Goal: Communication & Community: Answer question/provide support

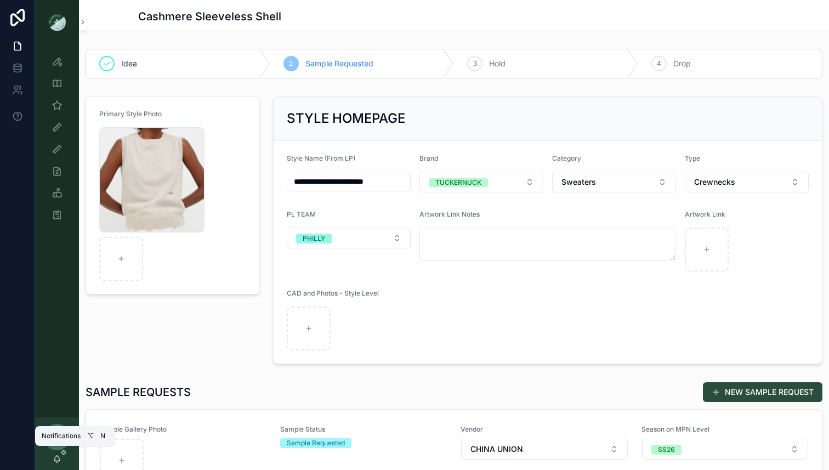
click at [56, 459] on icon "scrollable content" at bounding box center [57, 458] width 9 height 9
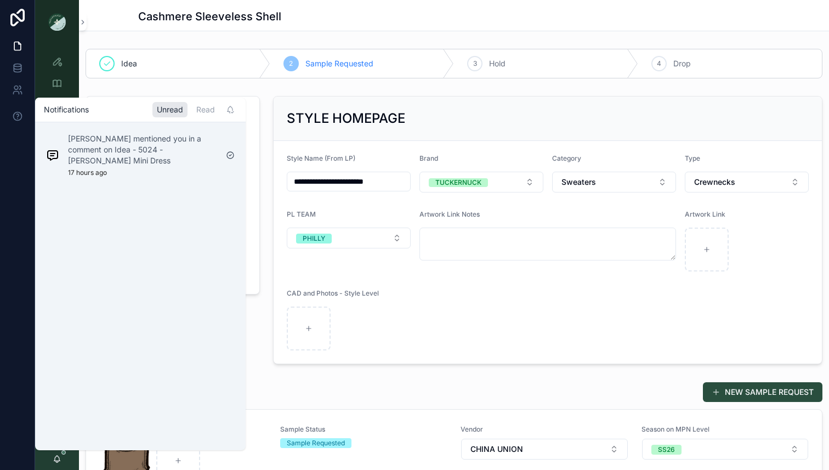
click at [164, 155] on p "[PERSON_NAME] mentioned you in a comment on Idea - 5024 - [PERSON_NAME] Mini Dr…" at bounding box center [142, 149] width 149 height 33
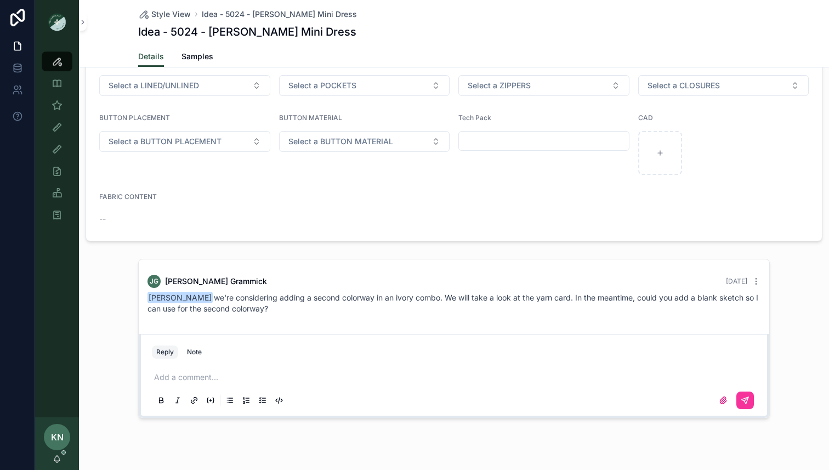
scroll to position [905, 0]
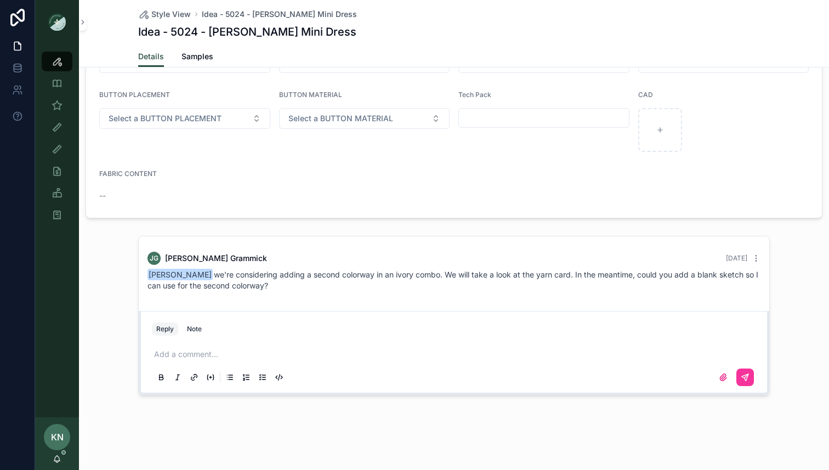
click at [379, 328] on div "Reply Note" at bounding box center [453, 329] width 617 height 18
click at [215, 350] on p "scrollable content" at bounding box center [456, 354] width 604 height 11
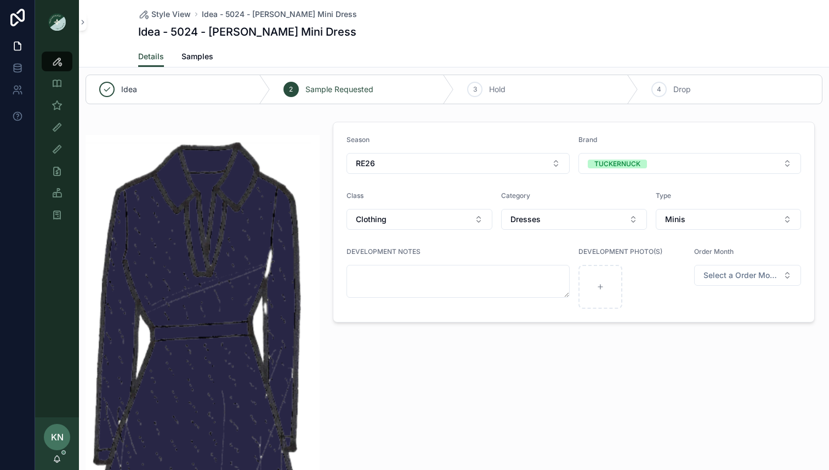
scroll to position [12, 0]
click at [169, 84] on div "Idea" at bounding box center [178, 87] width 184 height 29
click at [318, 89] on span "Sample Requested" at bounding box center [339, 87] width 68 height 11
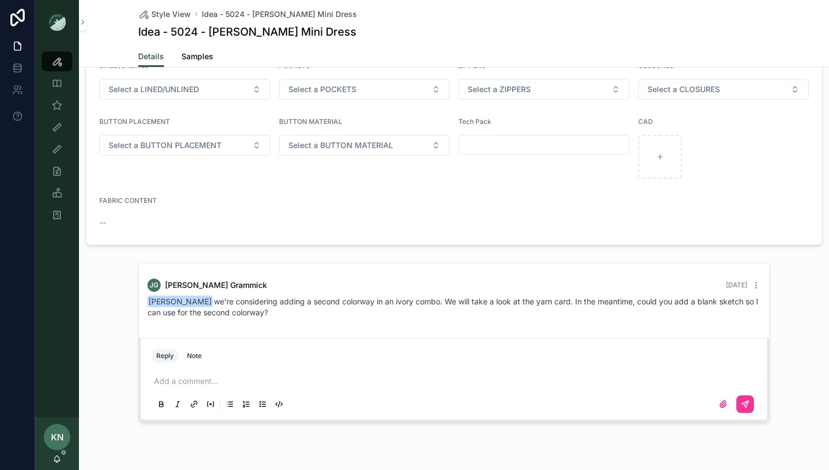
scroll to position [904, 0]
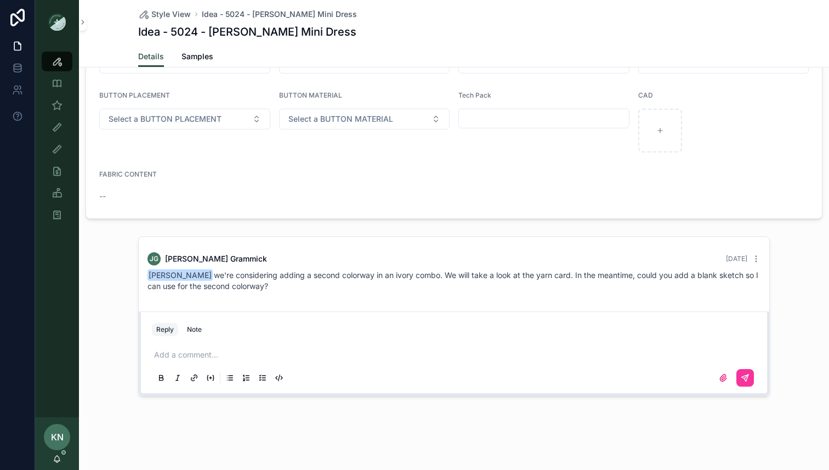
click at [232, 359] on p "scrollable content" at bounding box center [456, 354] width 604 height 11
click at [722, 378] on icon "scrollable content" at bounding box center [723, 377] width 7 height 7
click at [0, 0] on input "scrollable content" at bounding box center [0, 0] width 0 height 0
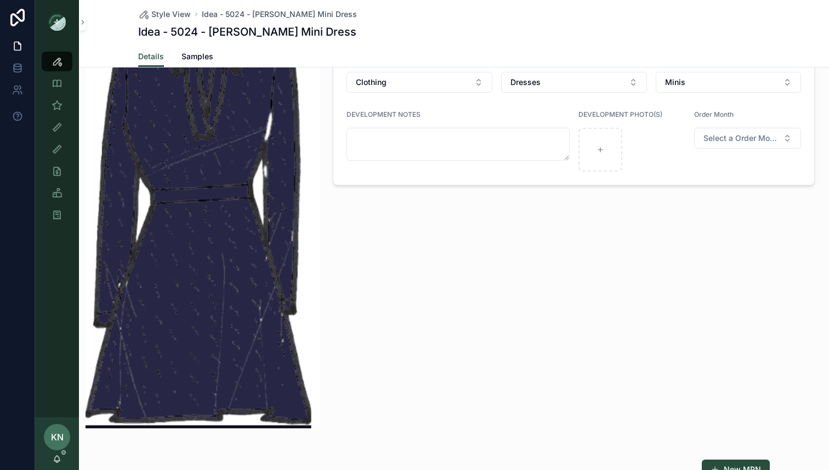
scroll to position [69, 0]
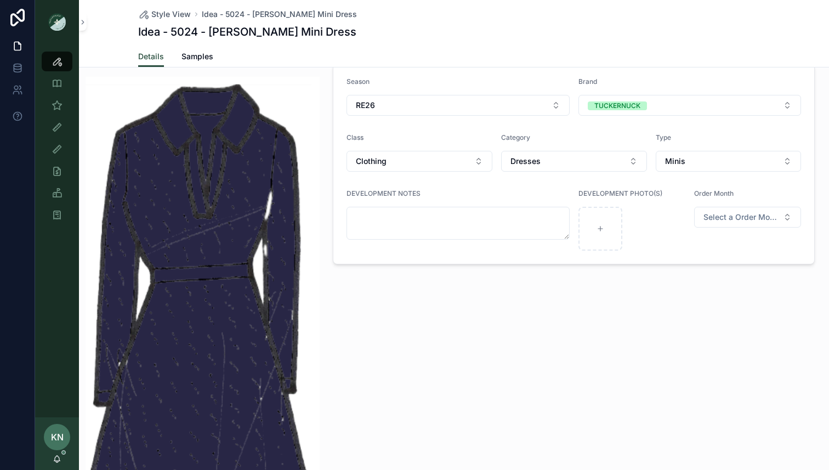
click at [255, 146] on img "scrollable content" at bounding box center [203, 292] width 234 height 430
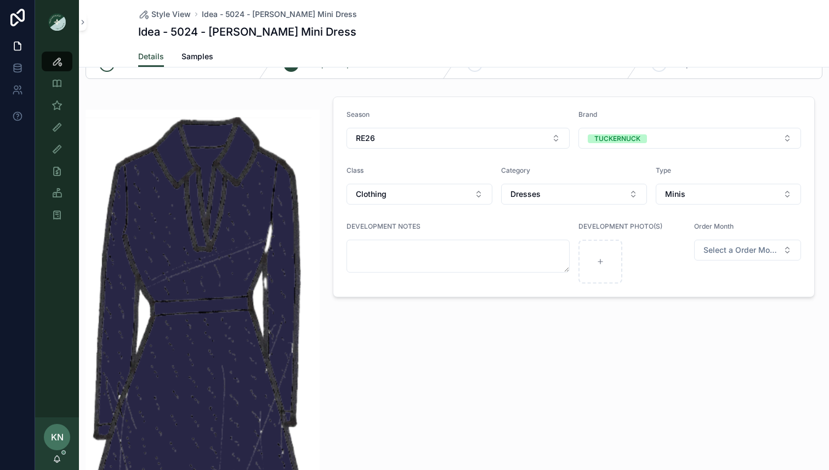
scroll to position [0, 0]
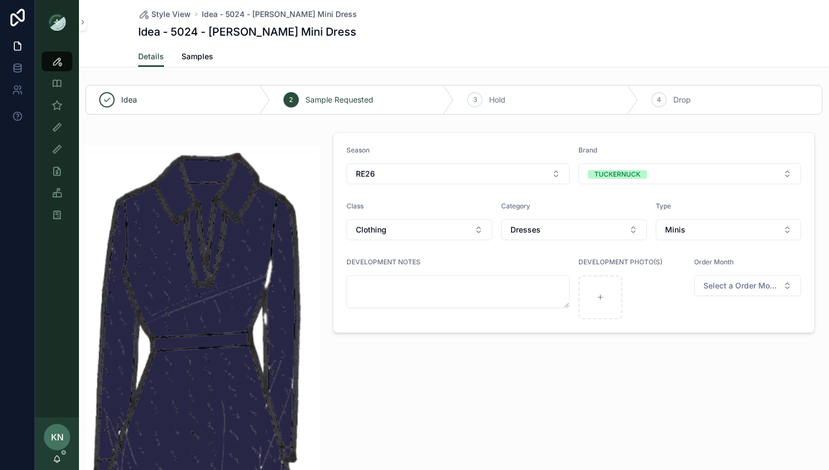
click at [289, 185] on img "scrollable content" at bounding box center [203, 360] width 234 height 430
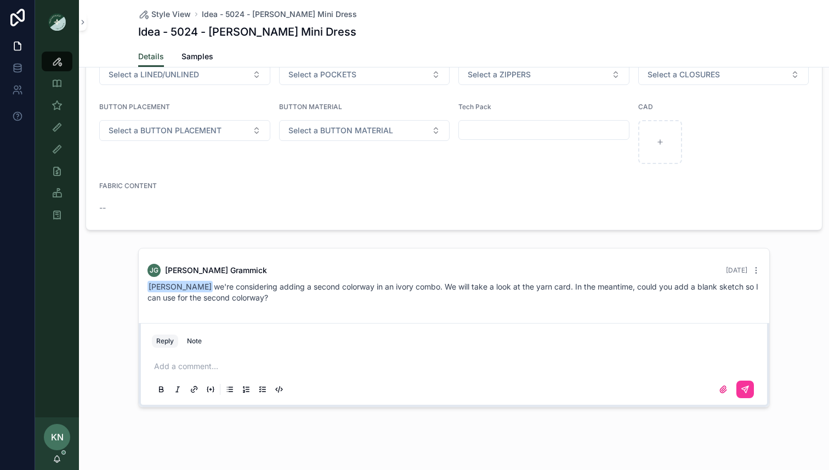
scroll to position [905, 0]
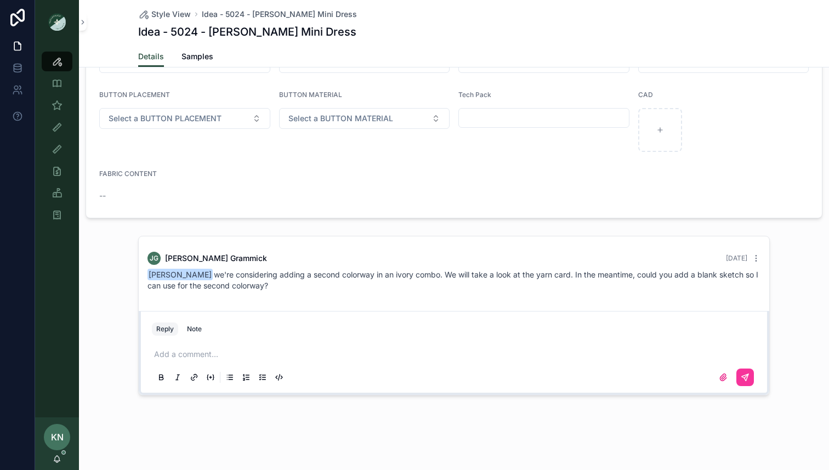
click at [721, 379] on icon "scrollable content" at bounding box center [723, 377] width 9 height 9
click at [0, 0] on input "scrollable content" at bounding box center [0, 0] width 0 height 0
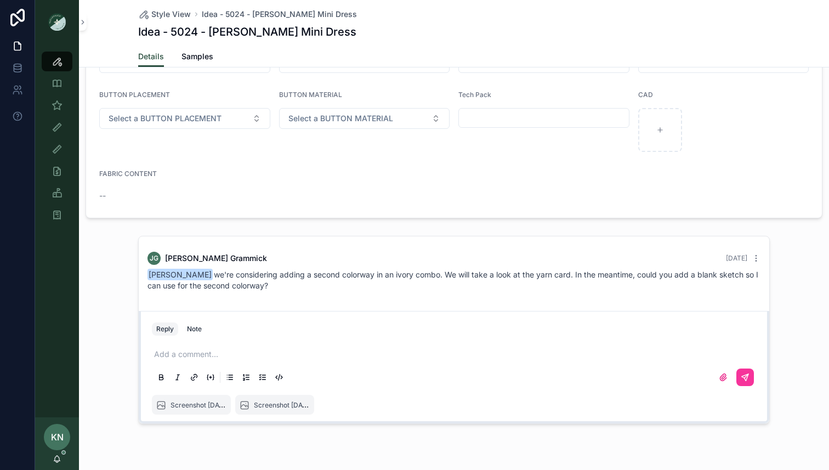
click at [743, 376] on icon "scrollable content" at bounding box center [745, 377] width 7 height 7
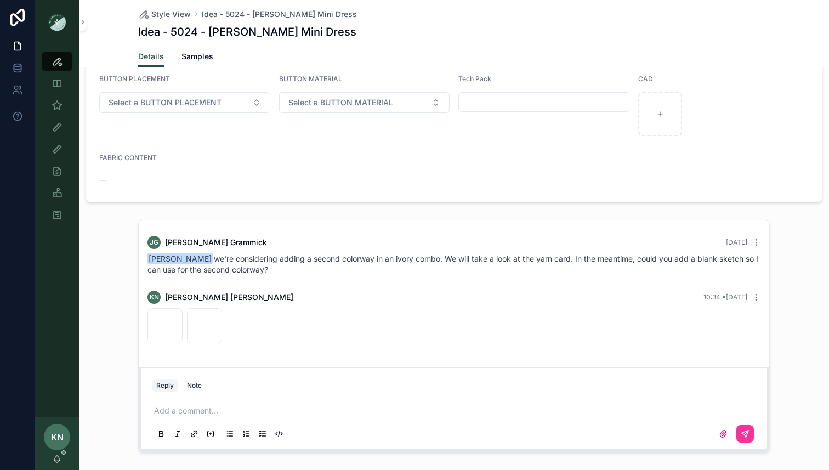
scroll to position [941, 0]
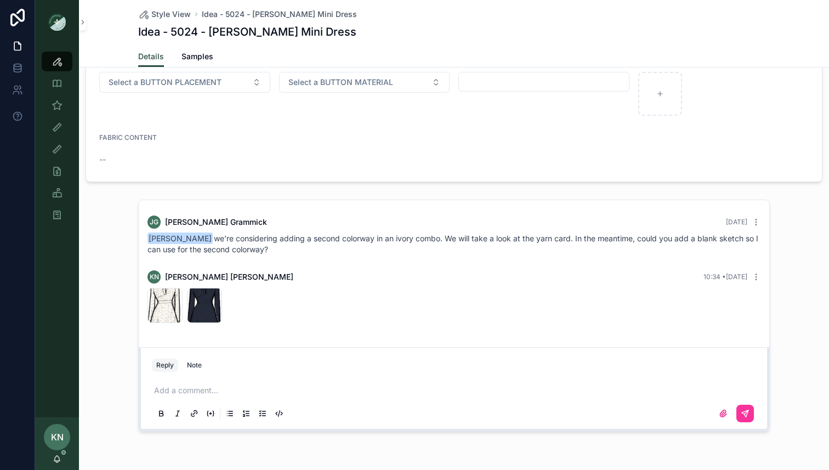
click at [283, 389] on p "scrollable content" at bounding box center [456, 390] width 604 height 11
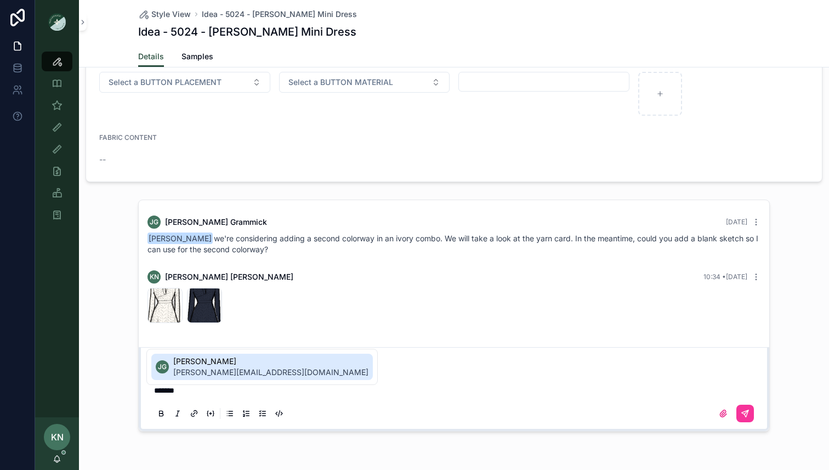
click at [203, 375] on span "[PERSON_NAME][EMAIL_ADDRESS][DOMAIN_NAME]" at bounding box center [270, 372] width 195 height 11
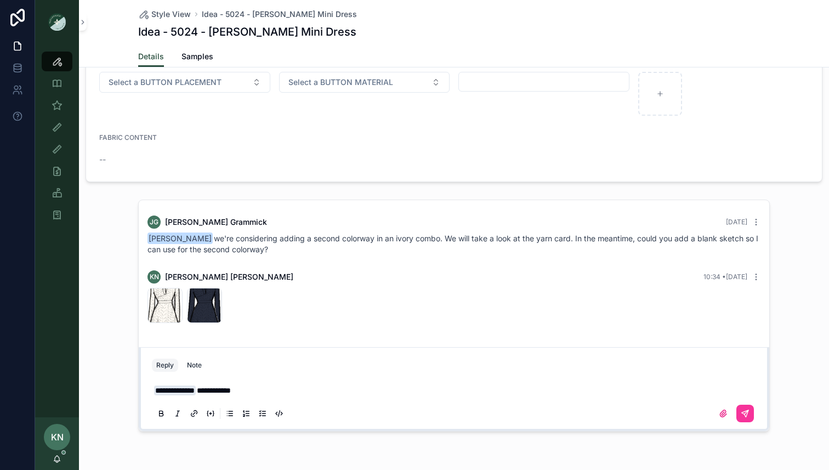
click at [741, 411] on icon "scrollable content" at bounding box center [745, 413] width 9 height 9
